Goal: Information Seeking & Learning: Find specific fact

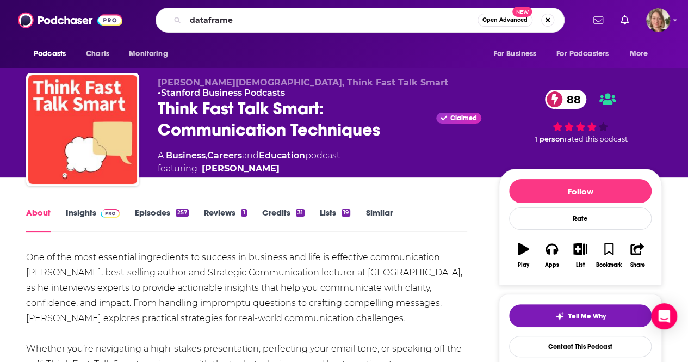
type input "dataframed"
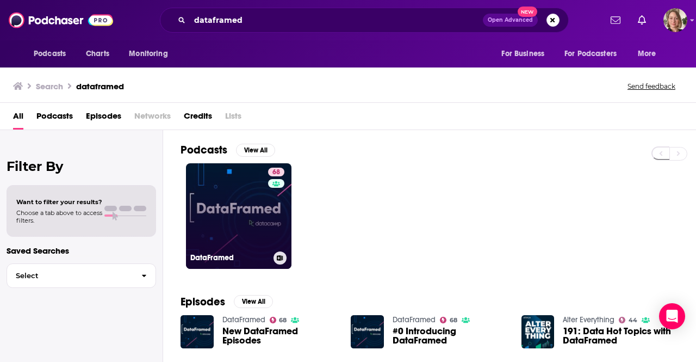
click at [261, 206] on link "68 DataFramed" at bounding box center [239, 216] width 106 height 106
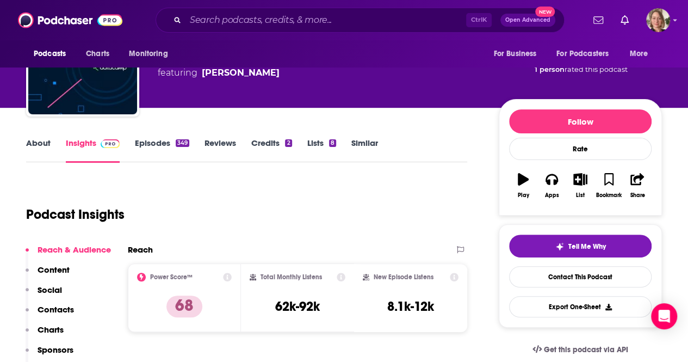
scroll to position [109, 0]
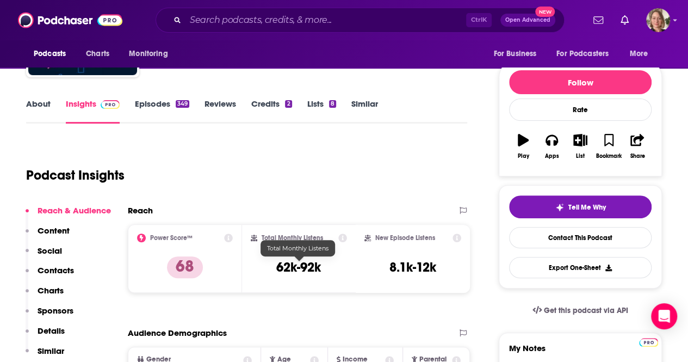
click at [319, 259] on h3 "62k-92k" at bounding box center [298, 267] width 45 height 16
drag, startPoint x: 320, startPoint y: 265, endPoint x: 275, endPoint y: 267, distance: 44.6
click at [275, 267] on div "Total Monthly Listens 62k-92k" at bounding box center [299, 258] width 97 height 50
copy h3 "62k-92k"
